Goal: Task Accomplishment & Management: Use online tool/utility

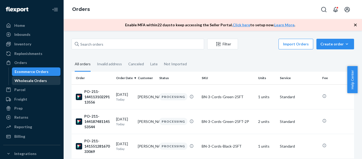
scroll to position [26, 0]
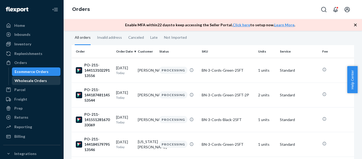
click at [36, 80] on div "Wholesale Orders" at bounding box center [31, 80] width 32 height 5
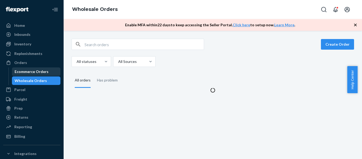
click at [40, 70] on div "Ecommerce Orders" at bounding box center [32, 71] width 34 height 5
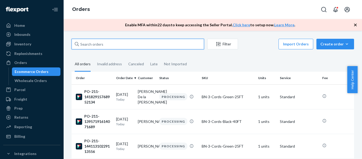
click at [122, 43] on input "text" at bounding box center [138, 44] width 132 height 11
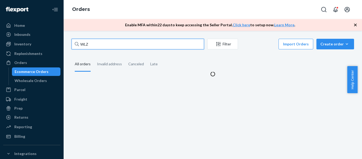
type input "WLZ"
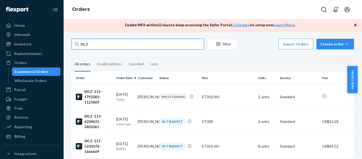
drag, startPoint x: 115, startPoint y: 42, endPoint x: 70, endPoint y: 42, distance: 45.3
click at [70, 42] on div "WLZ Filter Import Orders Create order Ecommerce order Removal order All orders …" at bounding box center [213, 113] width 290 height 148
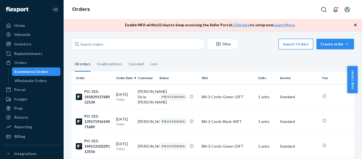
click at [293, 46] on button "Import Orders" at bounding box center [295, 44] width 35 height 11
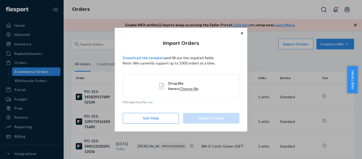
click at [241, 31] on button "Close" at bounding box center [241, 33] width 5 height 6
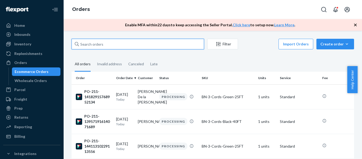
click at [130, 43] on input "text" at bounding box center [138, 44] width 132 height 11
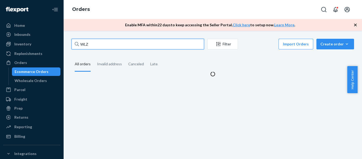
type input "WLZ"
